Goal: Navigation & Orientation: Find specific page/section

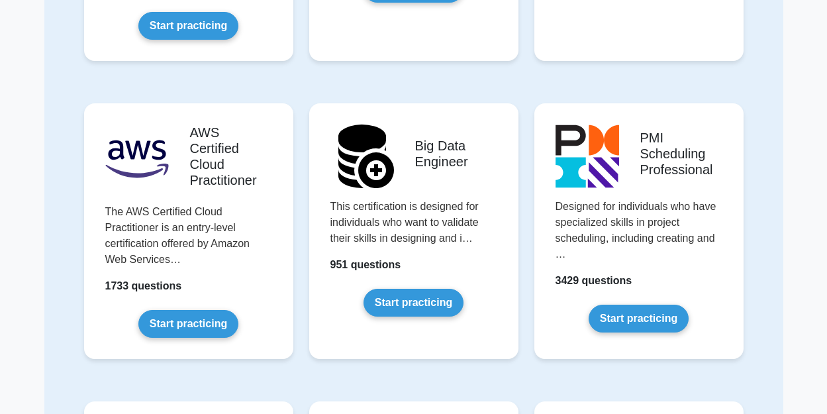
scroll to position [3153, 0]
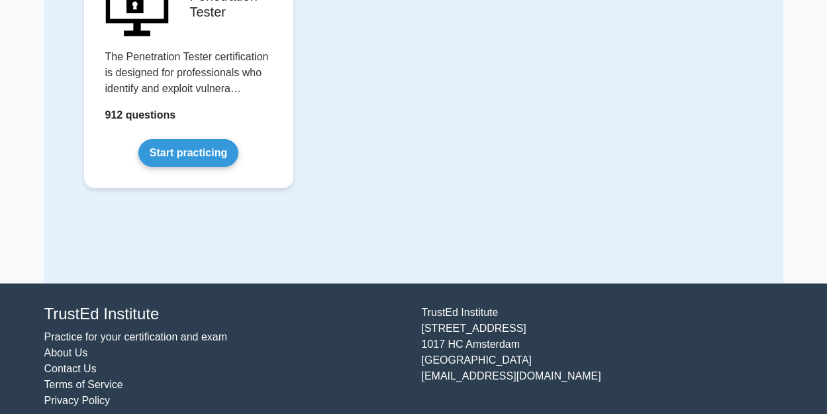
drag, startPoint x: 58, startPoint y: 369, endPoint x: 64, endPoint y: 365, distance: 8.1
click at [58, 379] on link "Terms of Service" at bounding box center [83, 384] width 79 height 11
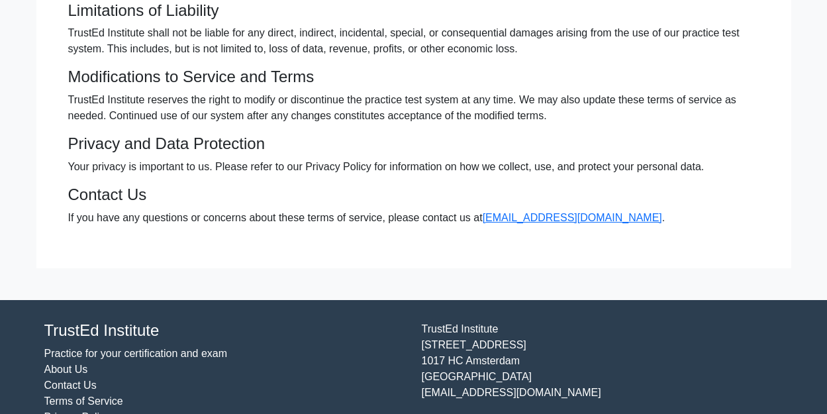
scroll to position [394, 0]
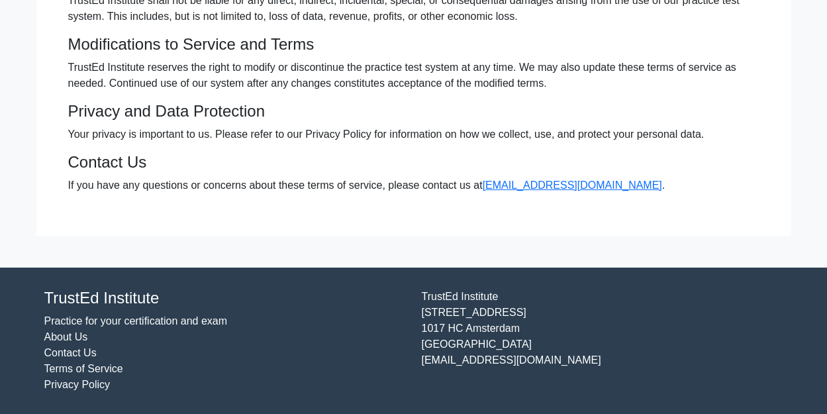
click at [61, 383] on link "Privacy Policy" at bounding box center [77, 384] width 66 height 11
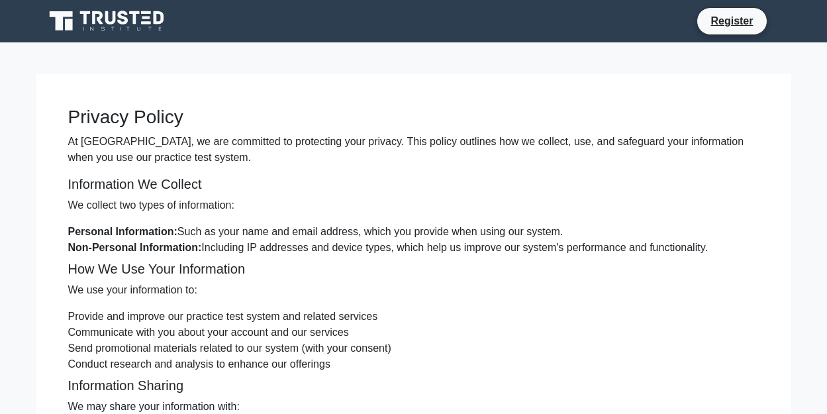
scroll to position [608, 0]
